Goal: Transaction & Acquisition: Purchase product/service

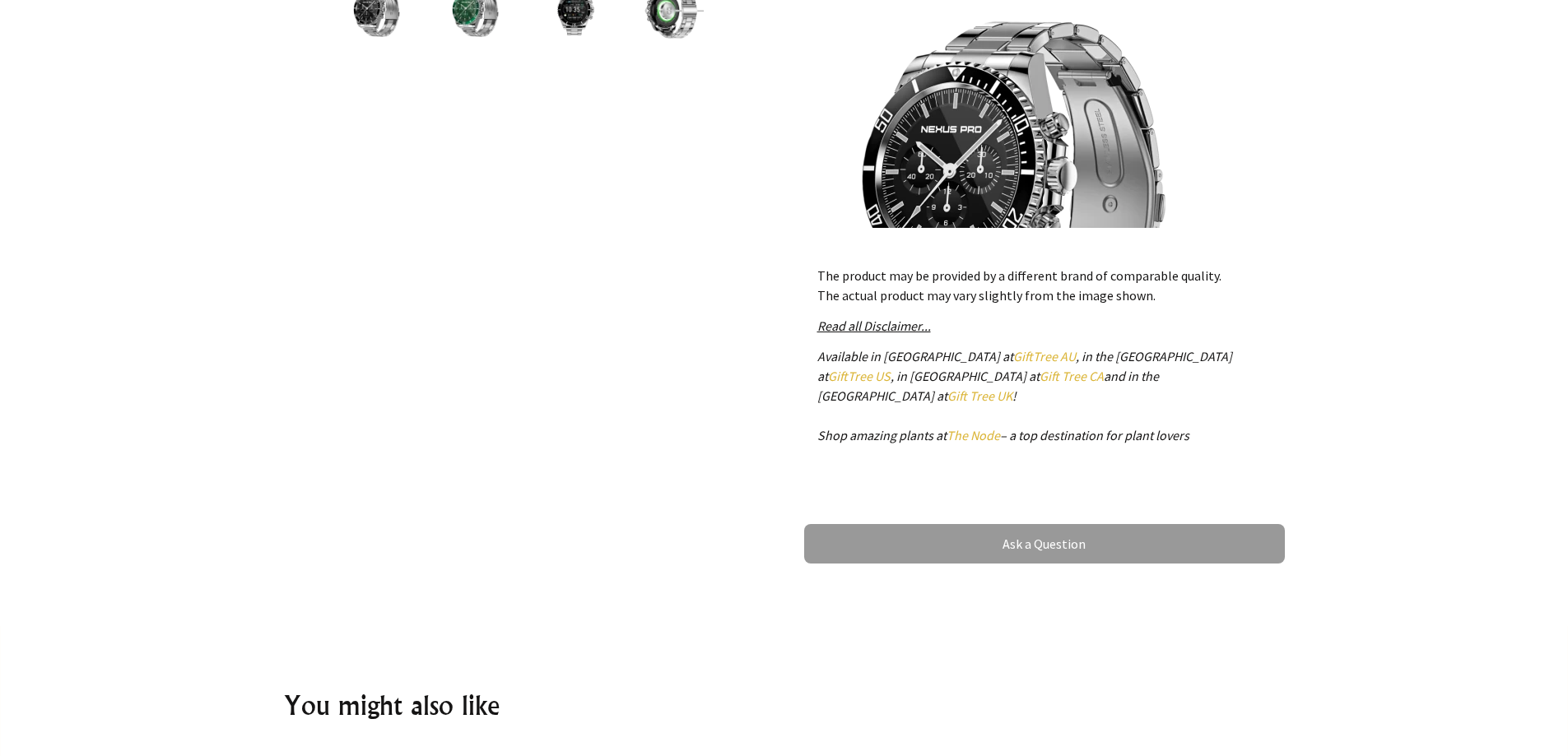
click at [866, 329] on em "Read all Disclaimer..." at bounding box center [874, 326] width 113 height 17
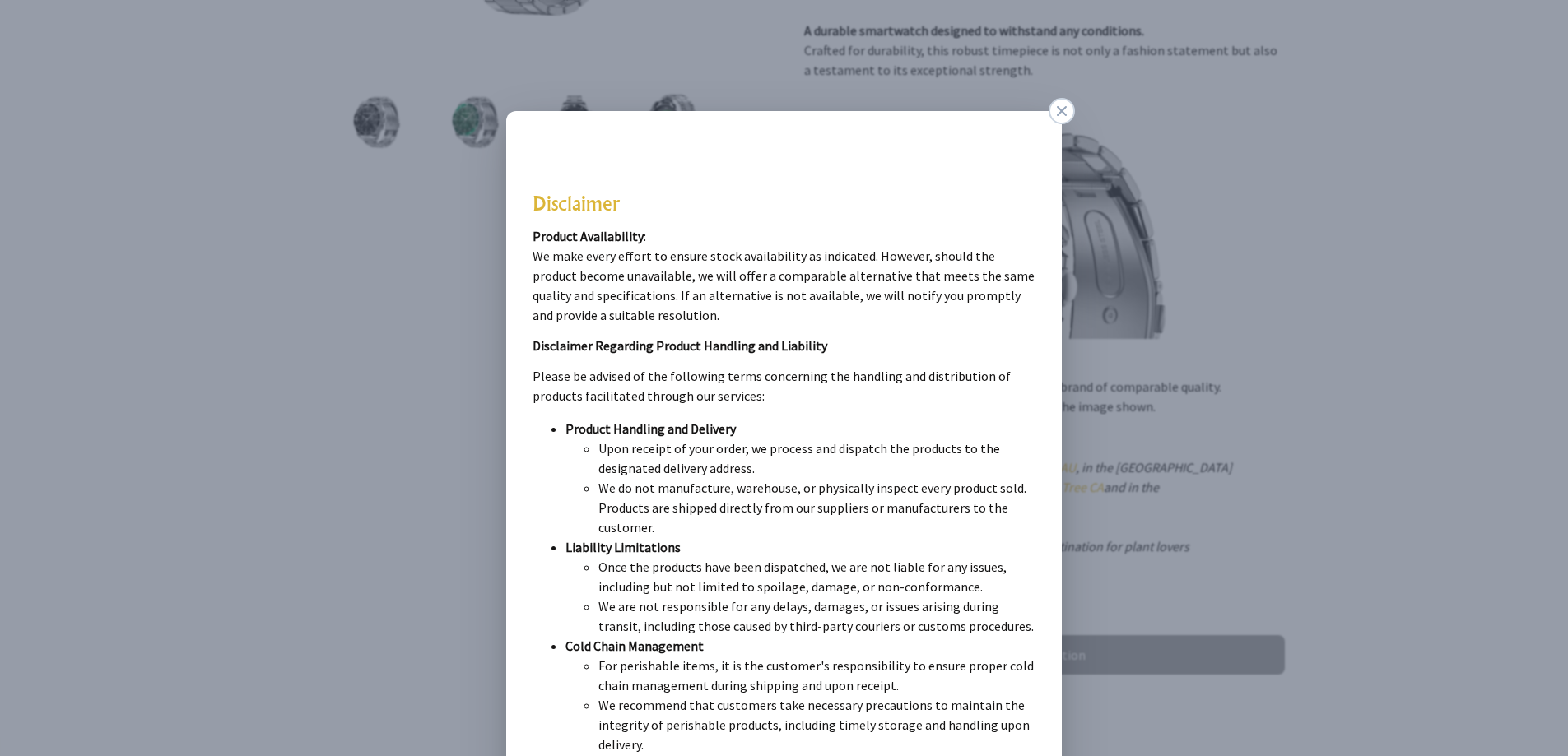
scroll to position [329, 0]
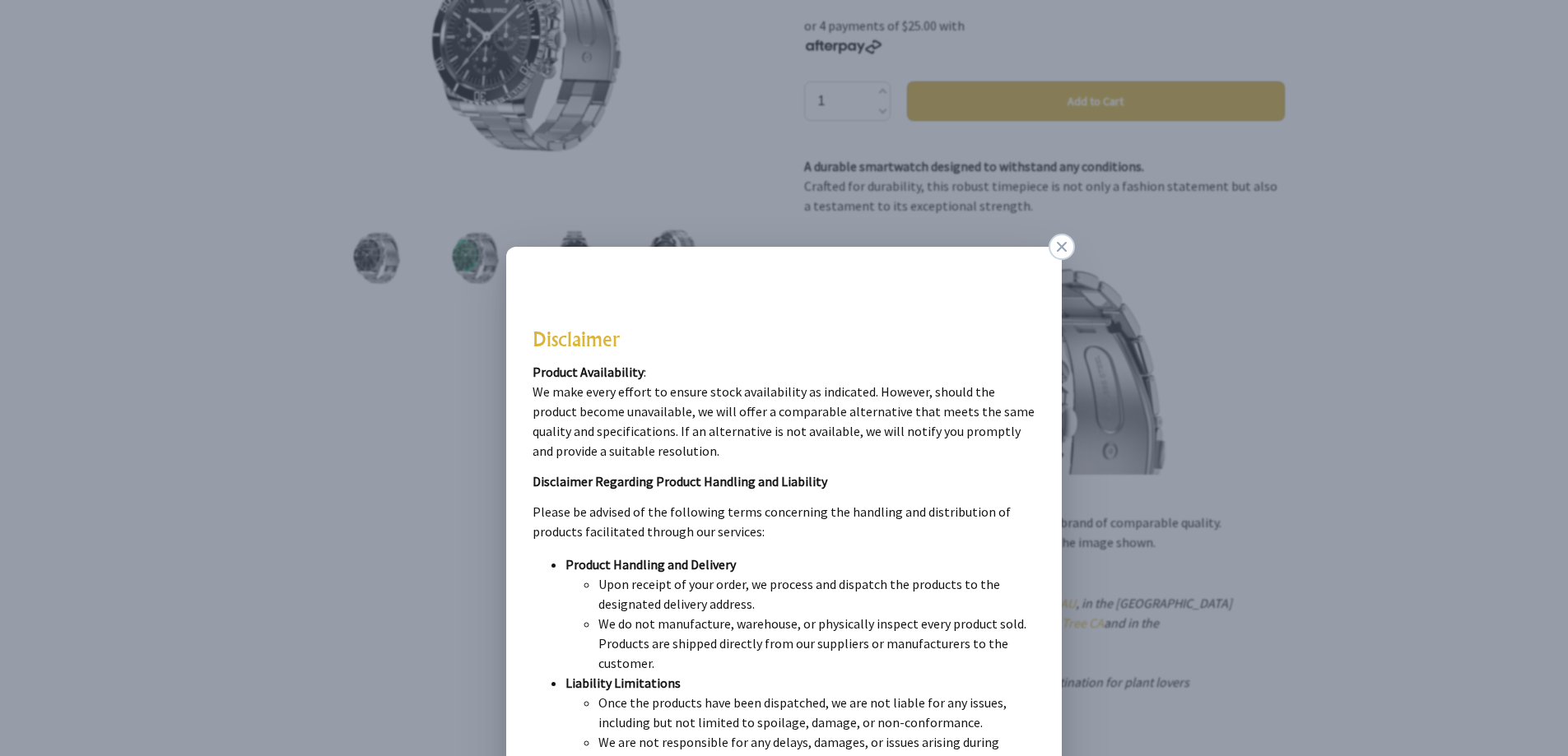
click at [1063, 246] on dialogboxclose at bounding box center [1061, 247] width 26 height 26
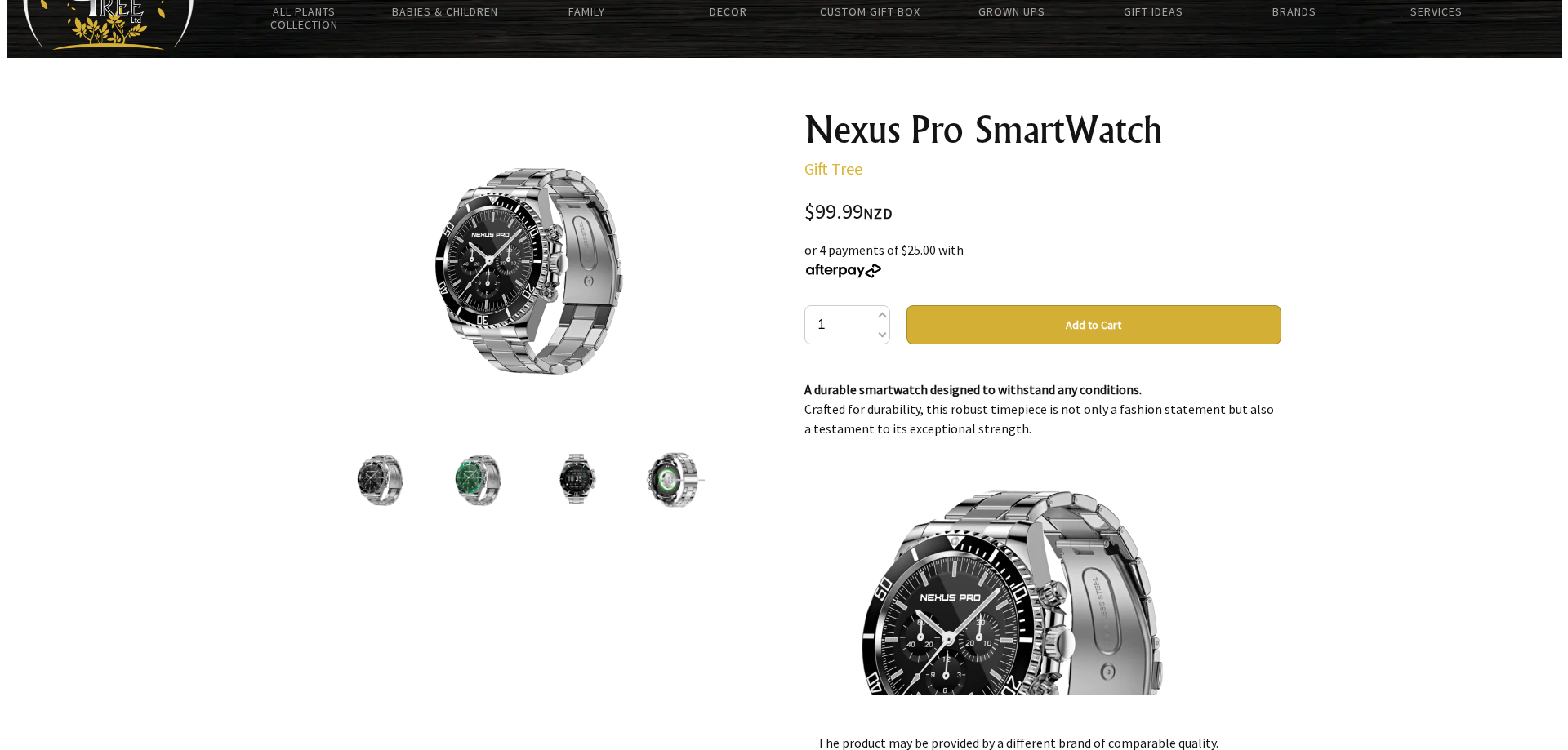
scroll to position [163, 0]
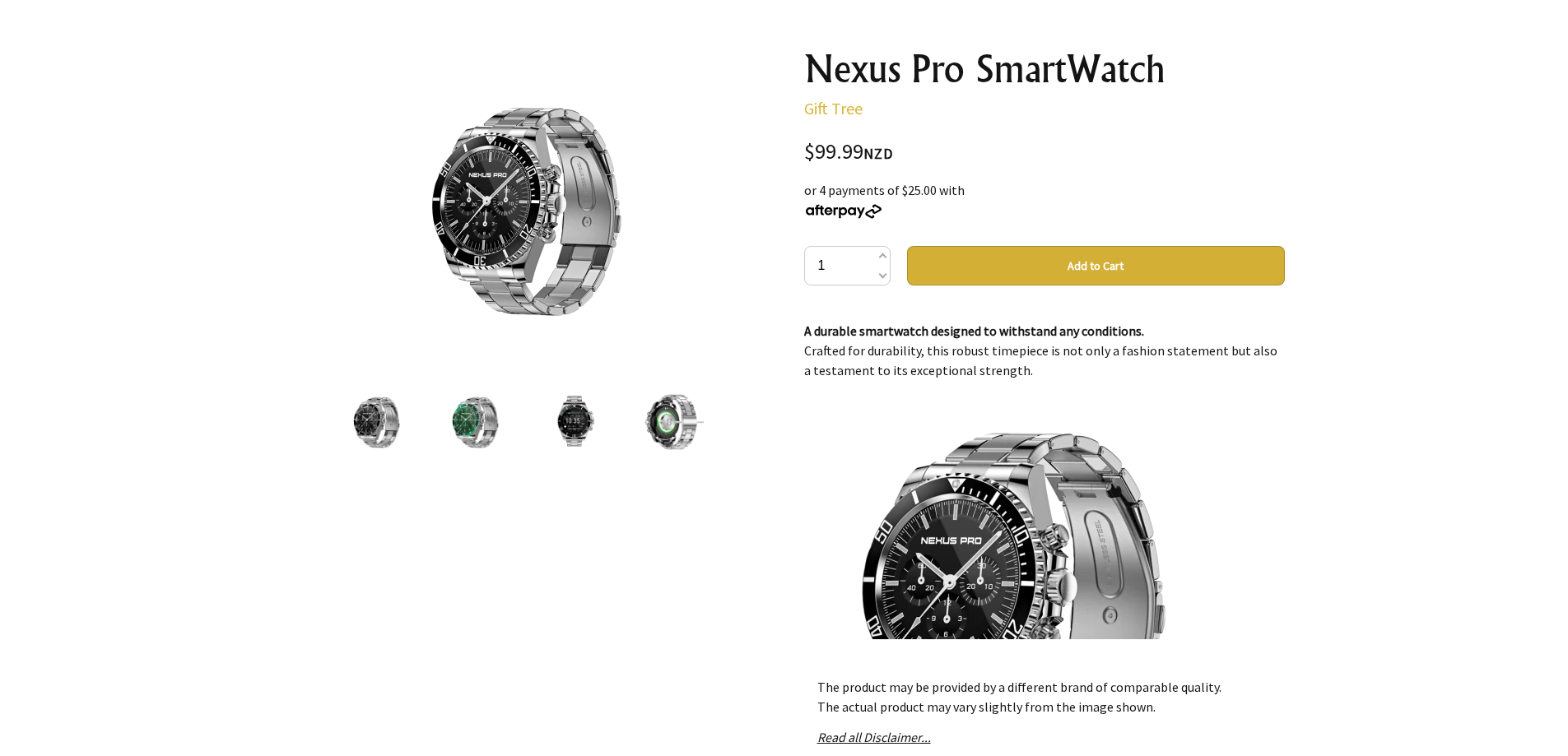
click at [562, 190] on img at bounding box center [524, 210] width 257 height 257
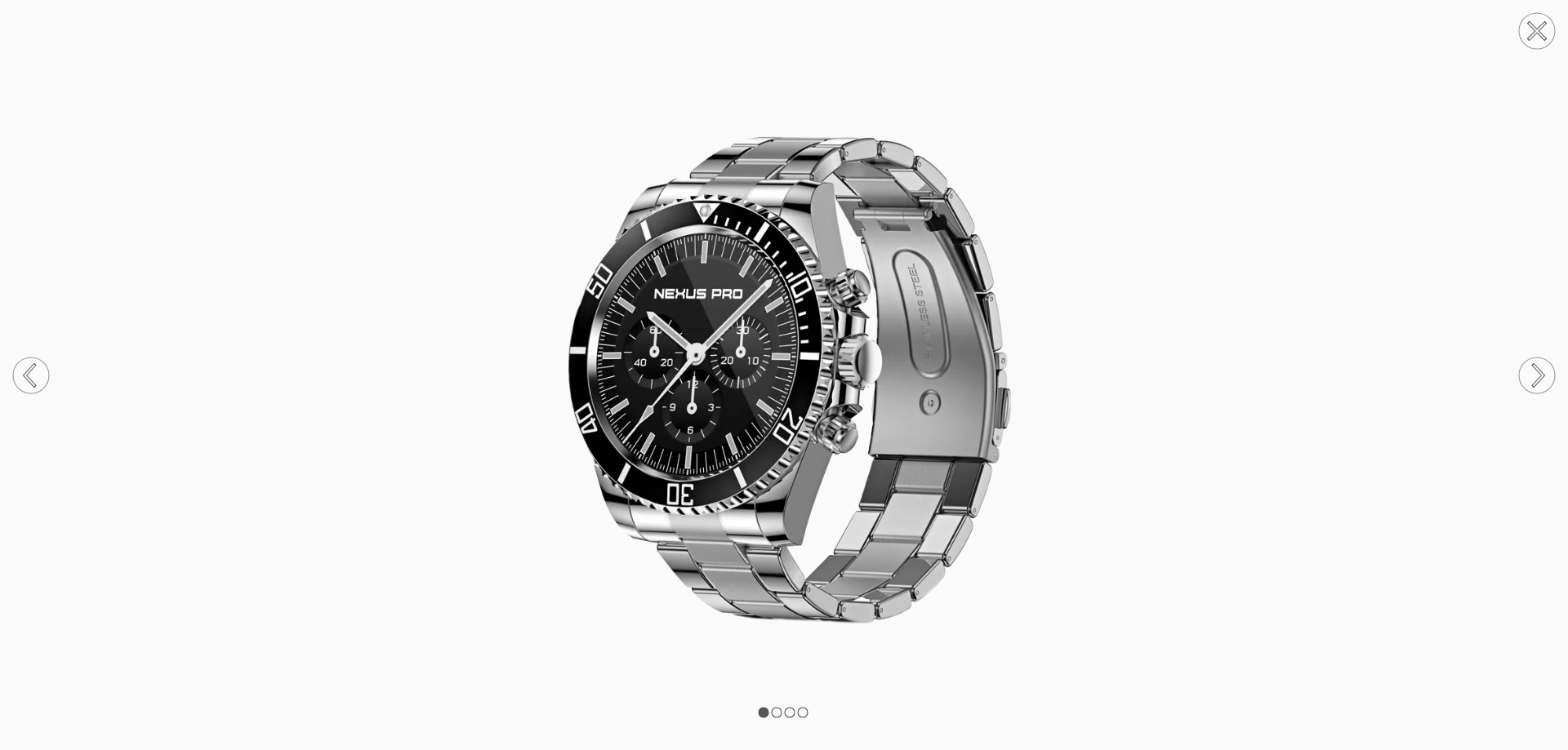
click at [1528, 373] on circle at bounding box center [1536, 375] width 36 height 36
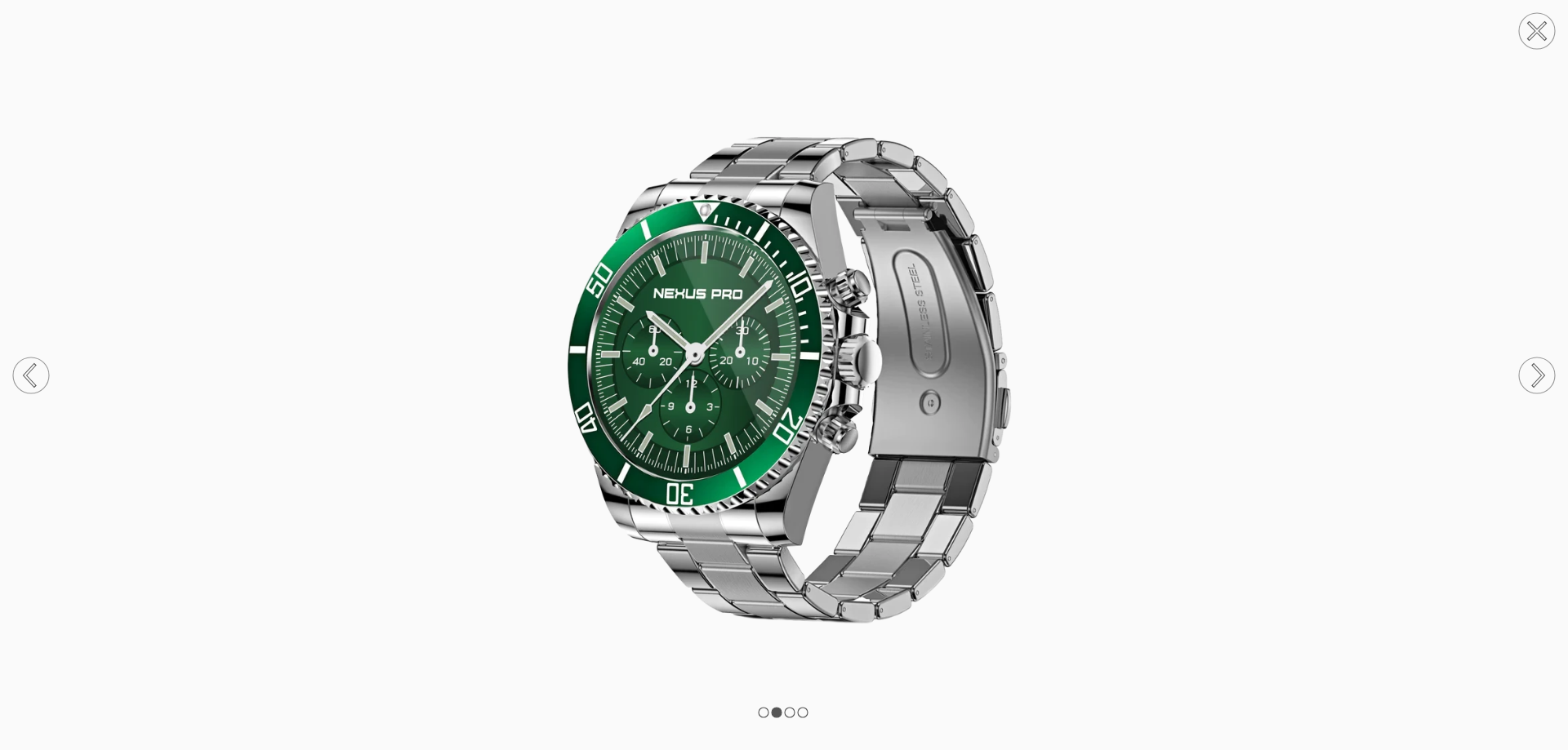
click at [1525, 373] on circle at bounding box center [1536, 375] width 36 height 36
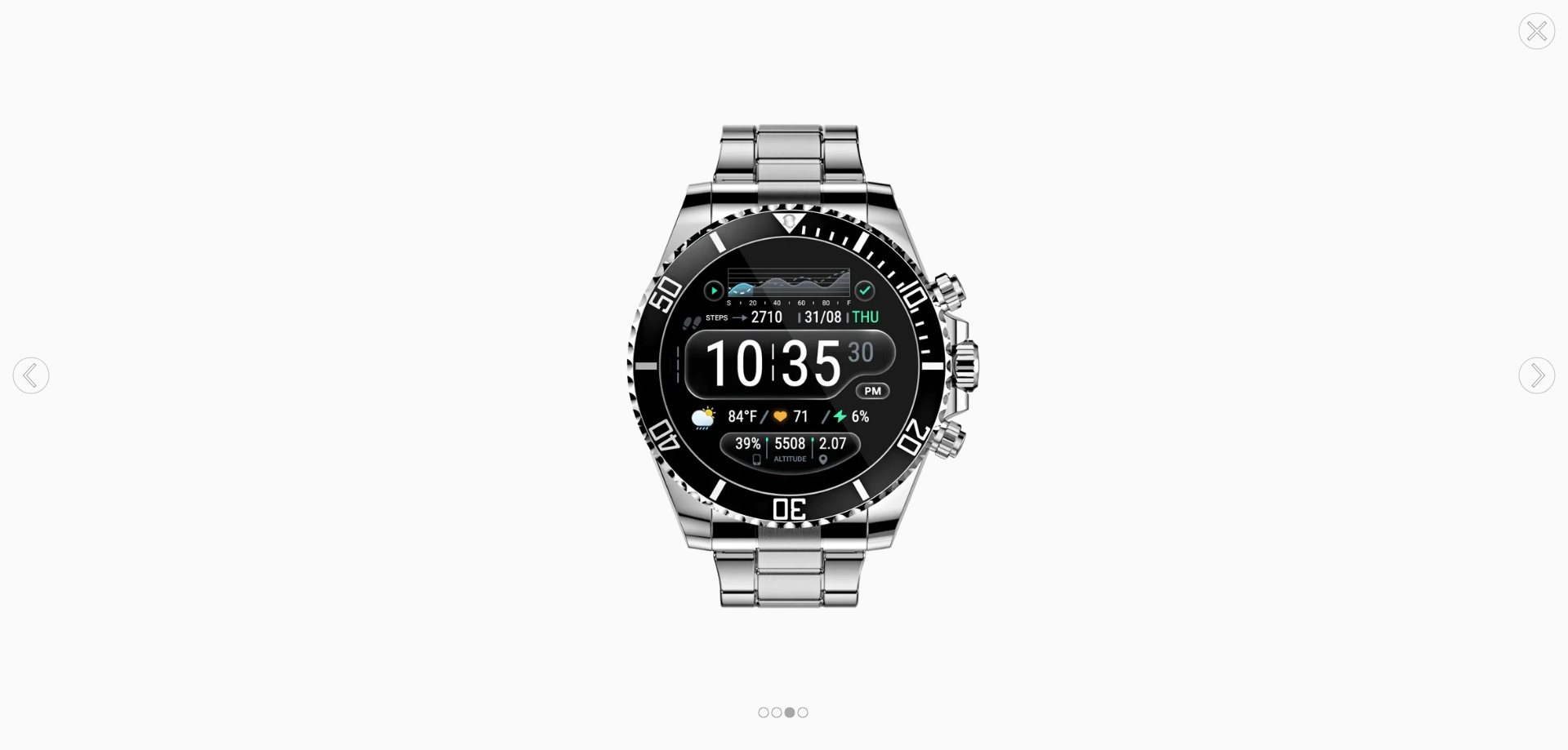
click at [1524, 373] on circle at bounding box center [1536, 375] width 36 height 36
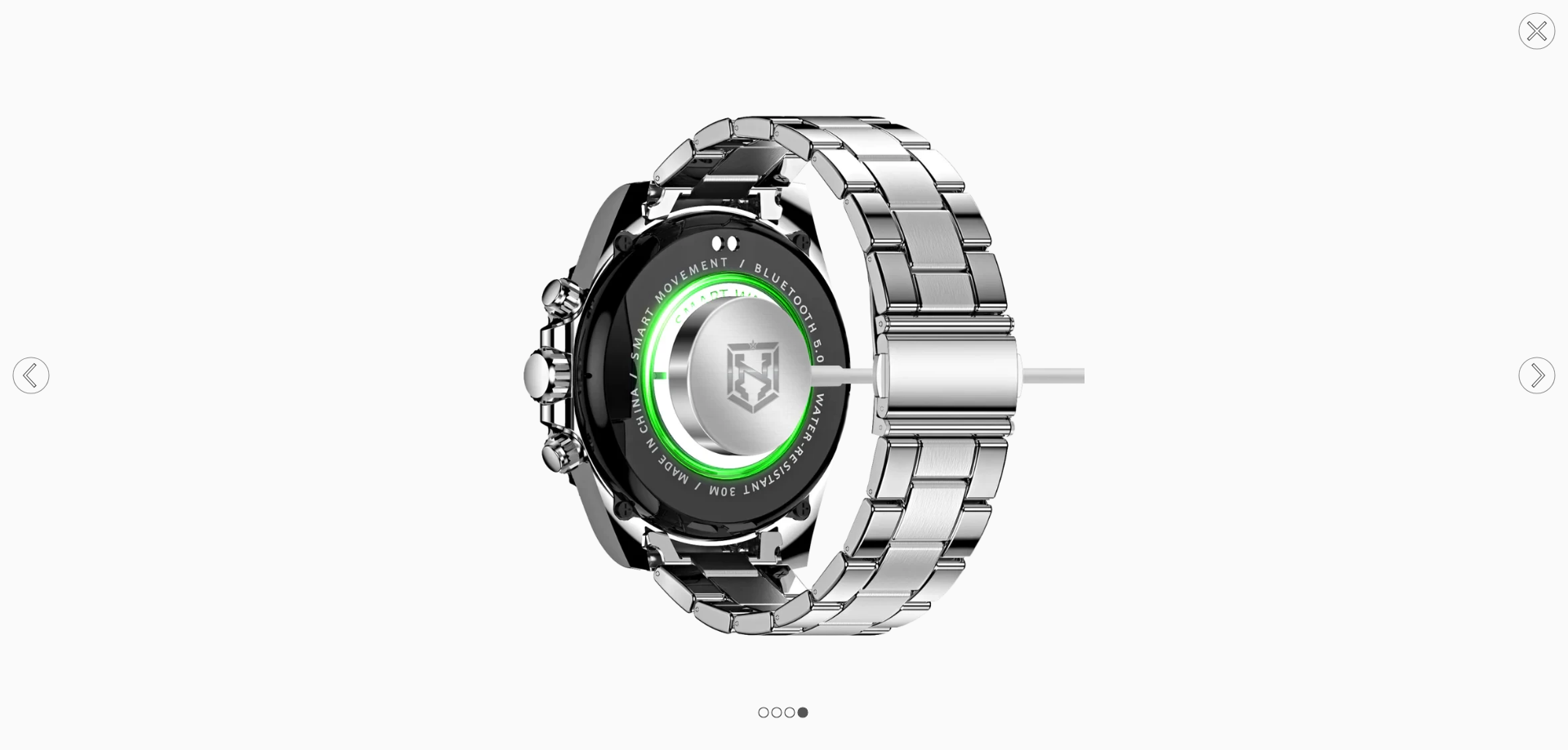
click at [1524, 373] on circle at bounding box center [1536, 375] width 36 height 36
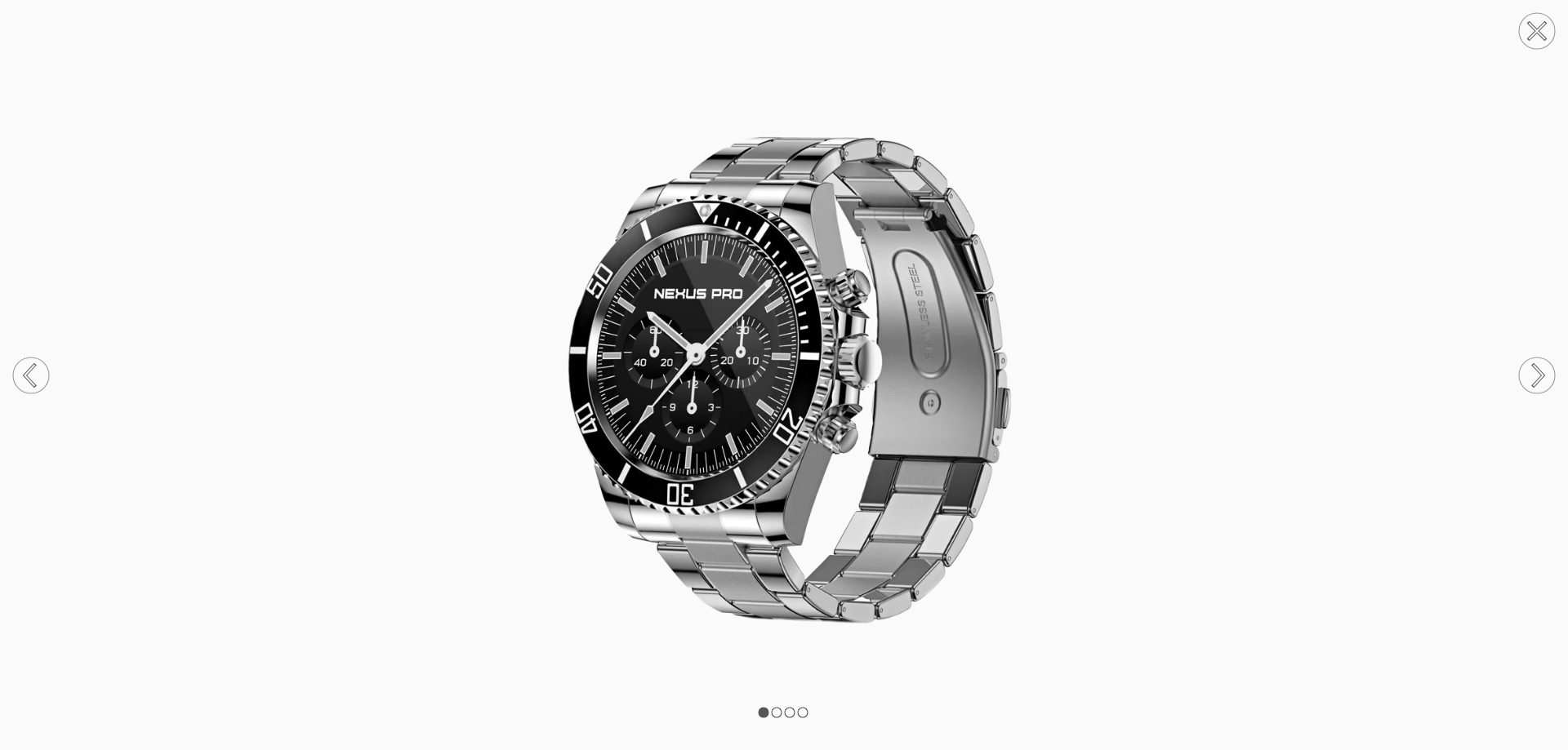
click at [1524, 373] on circle at bounding box center [1536, 375] width 36 height 36
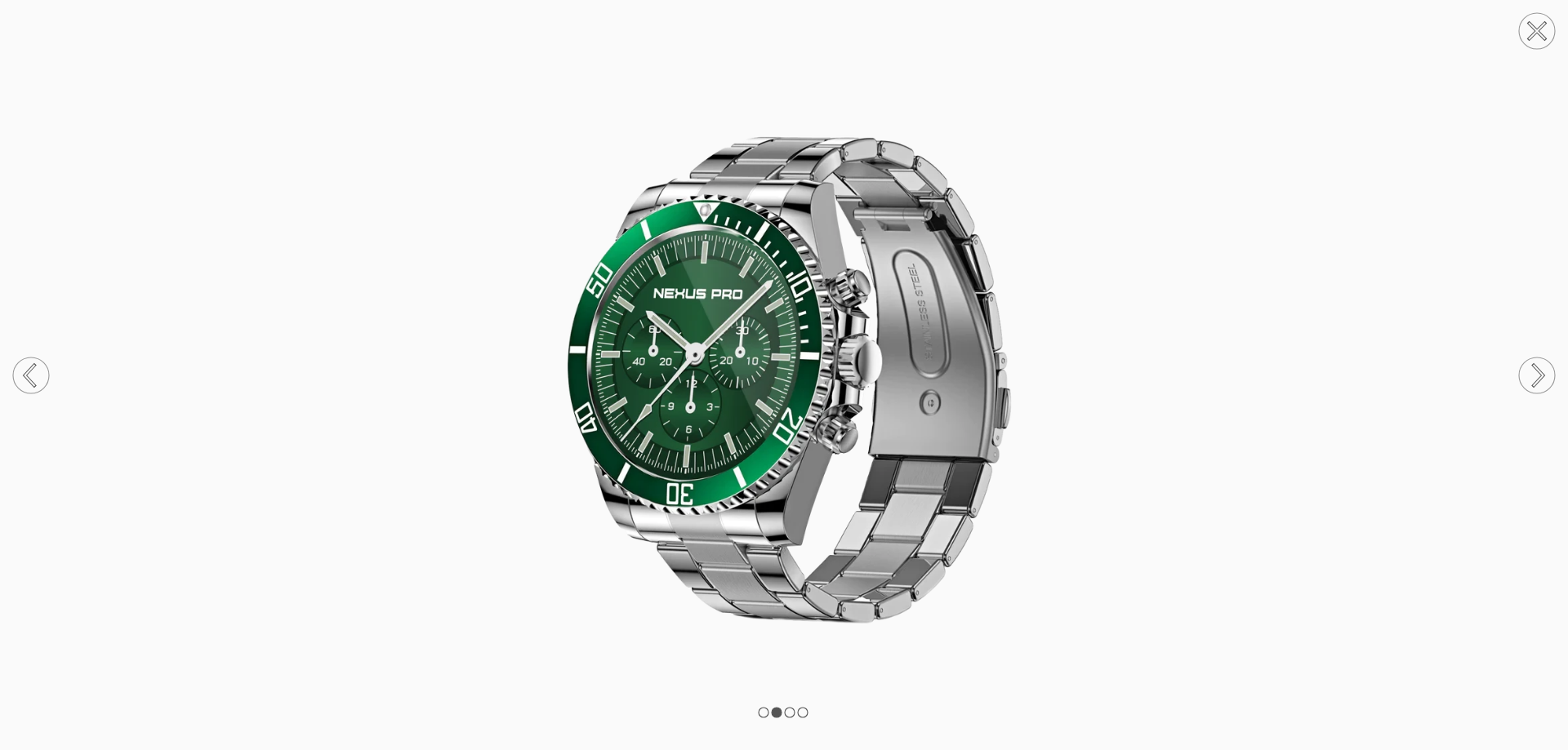
click at [1524, 373] on circle at bounding box center [1536, 375] width 36 height 36
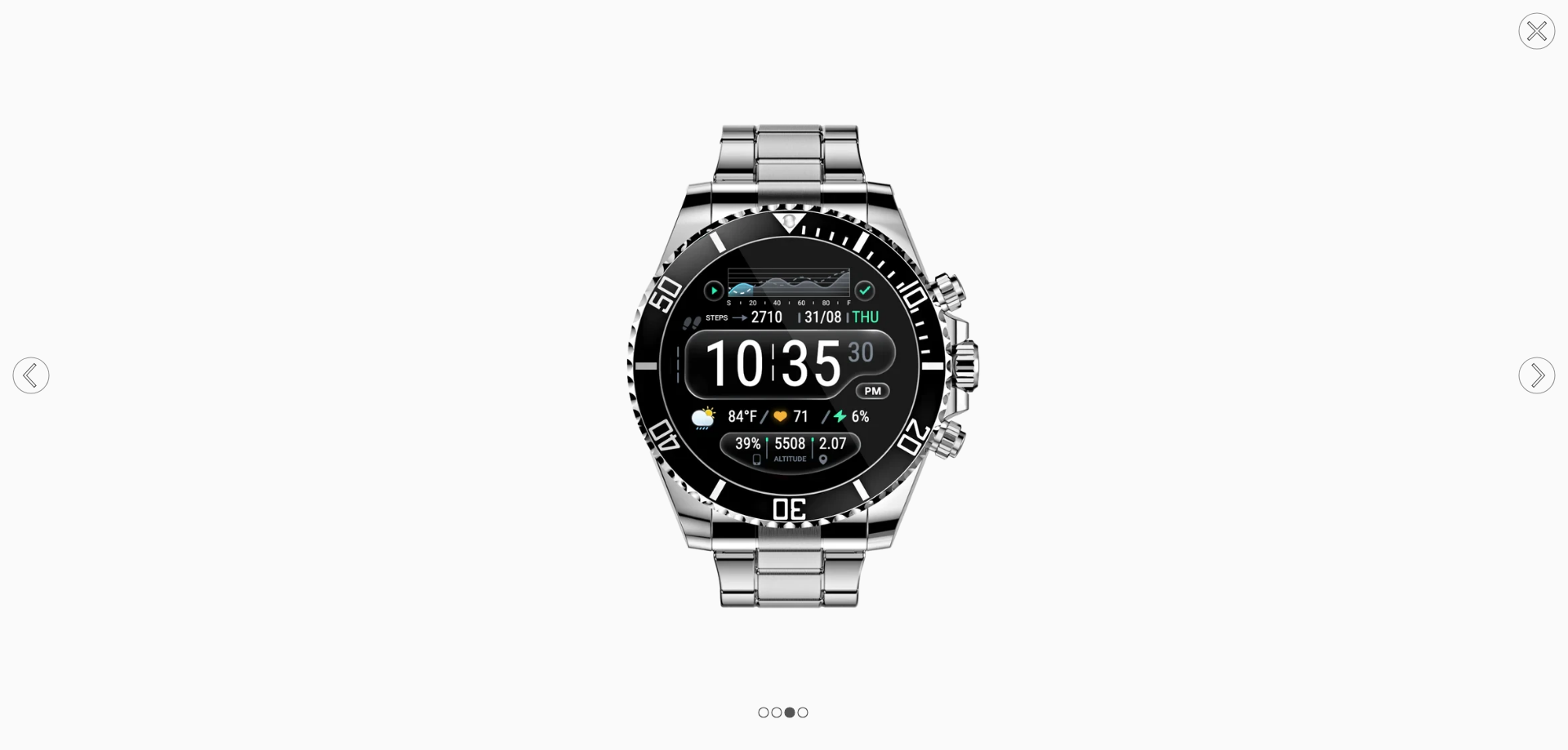
click at [1525, 373] on circle at bounding box center [1536, 375] width 36 height 36
